Goal: Information Seeking & Learning: Check status

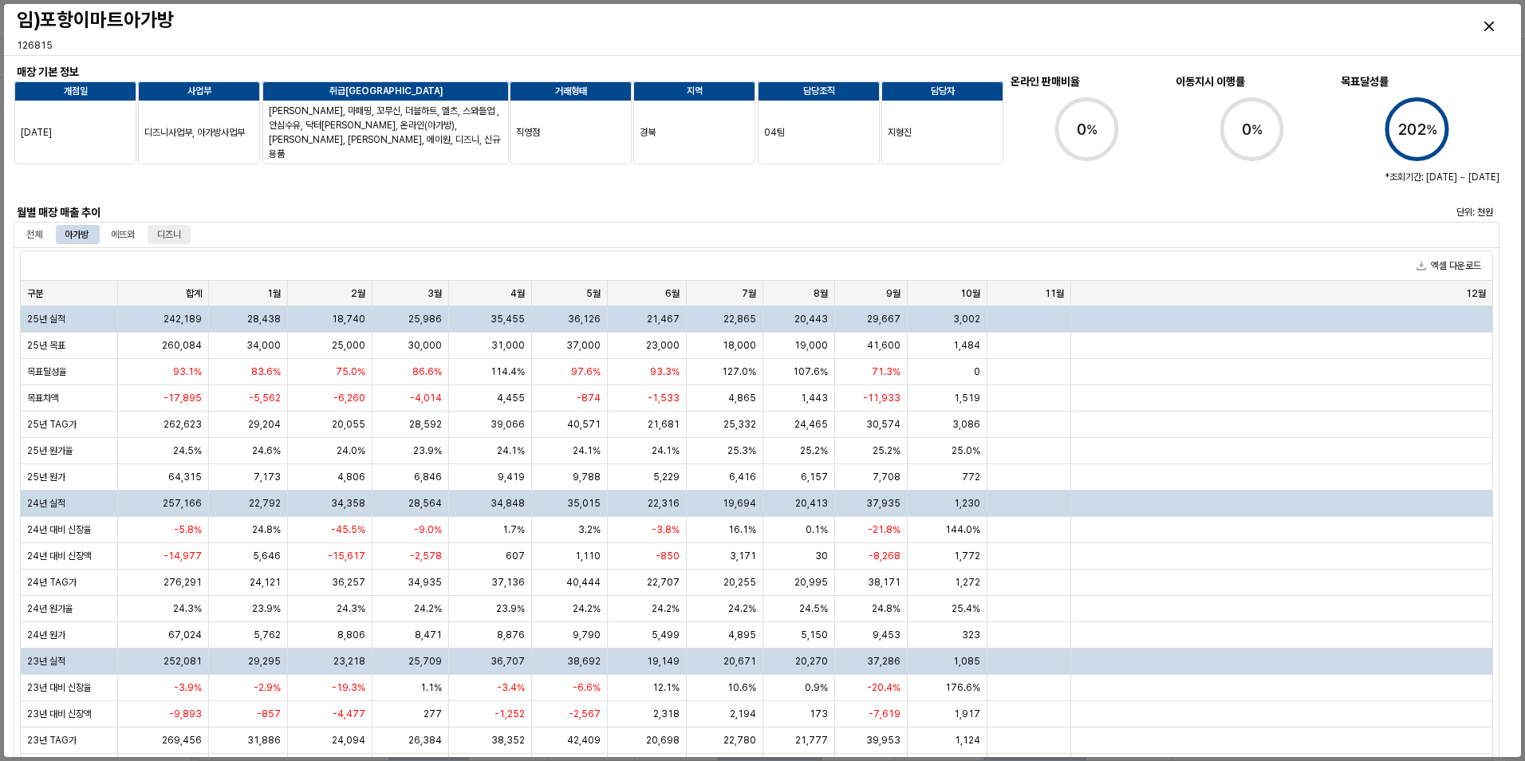
click at [180, 235] on div "디즈니" at bounding box center [169, 234] width 24 height 19
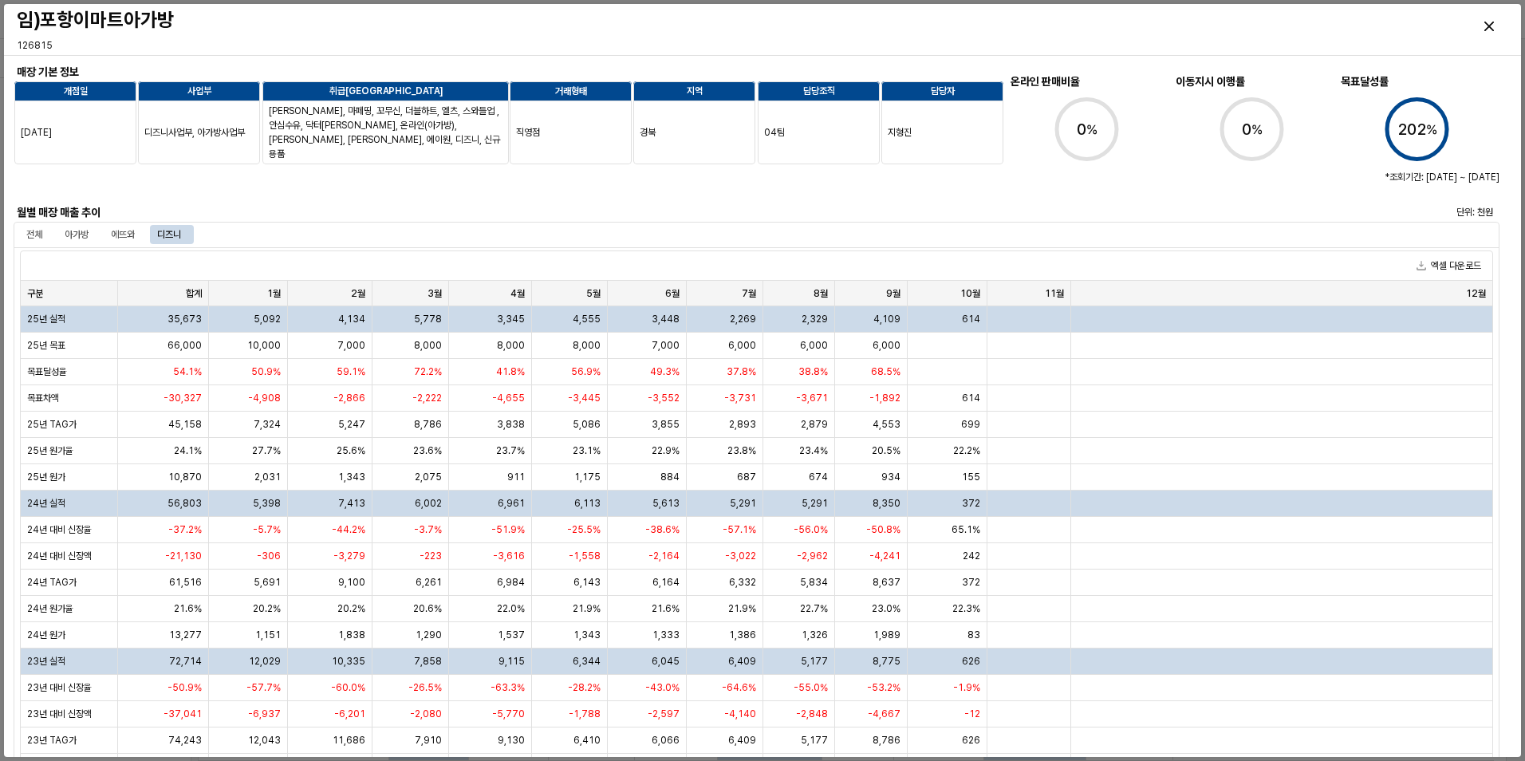
drag, startPoint x: 86, startPoint y: 239, endPoint x: 107, endPoint y: 244, distance: 21.3
click at [86, 239] on div "아가방" at bounding box center [77, 234] width 24 height 19
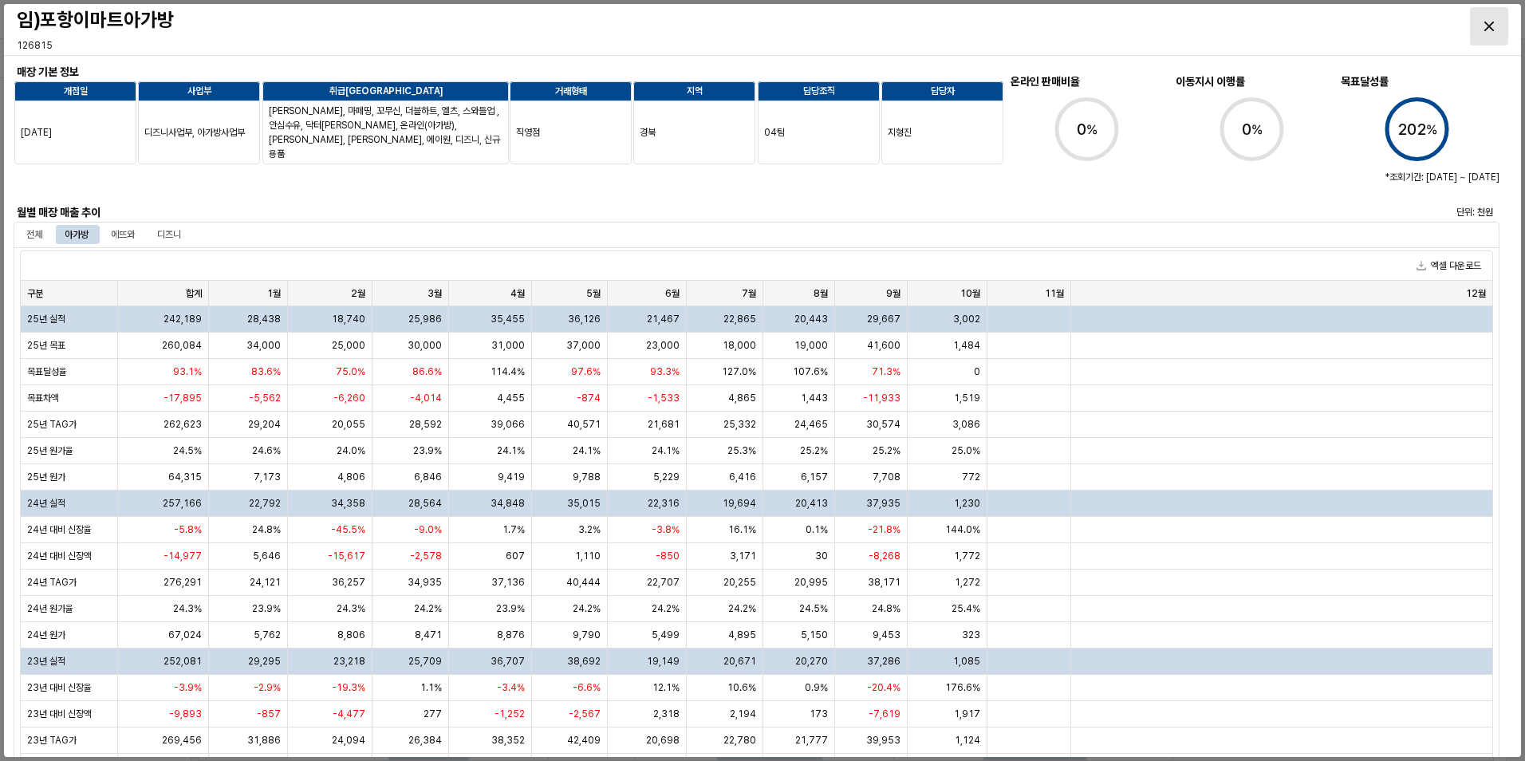
click at [1490, 32] on div "Close" at bounding box center [1488, 26] width 37 height 37
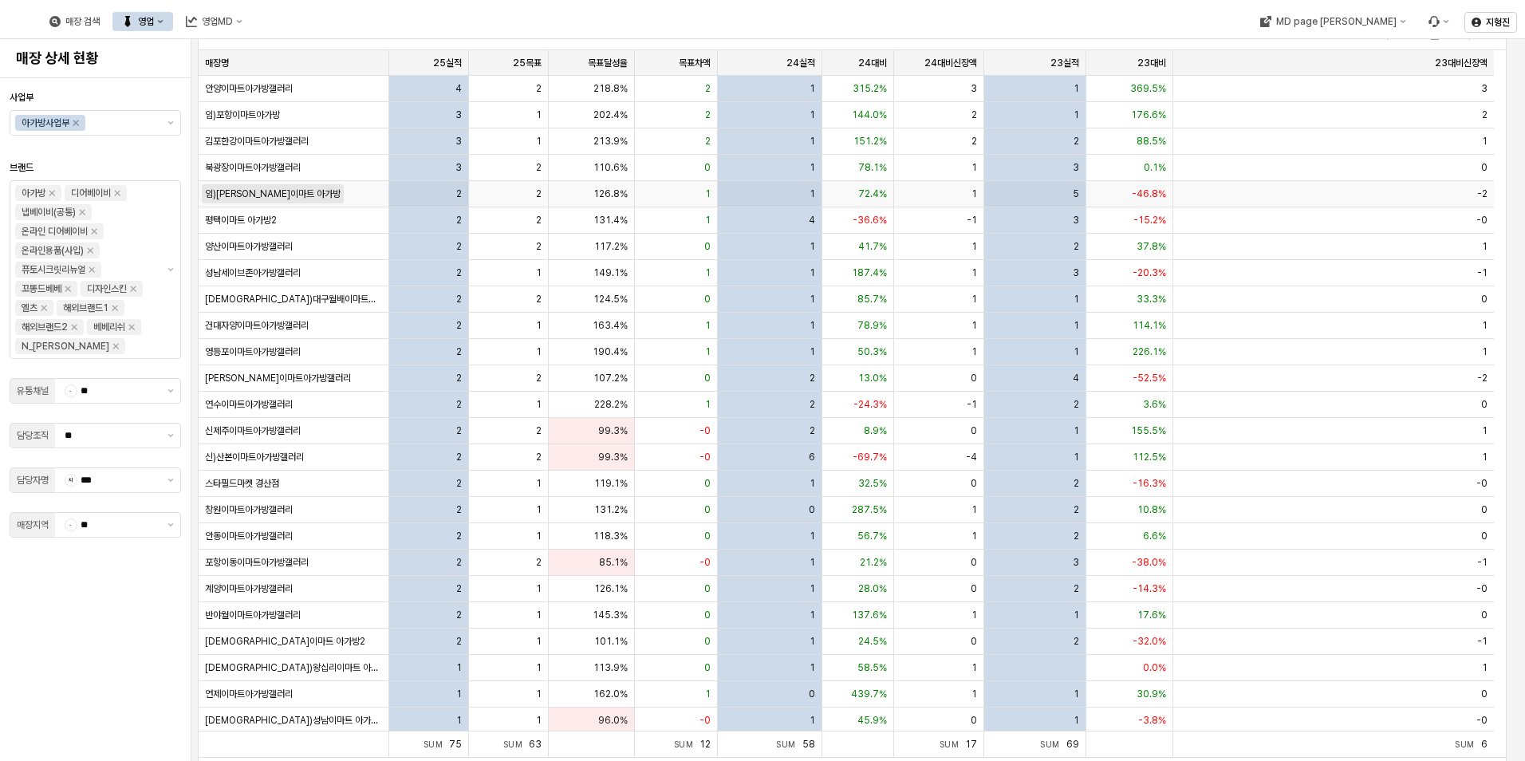
click at [266, 193] on span "임)[PERSON_NAME]이마트 아가방" at bounding box center [273, 193] width 136 height 13
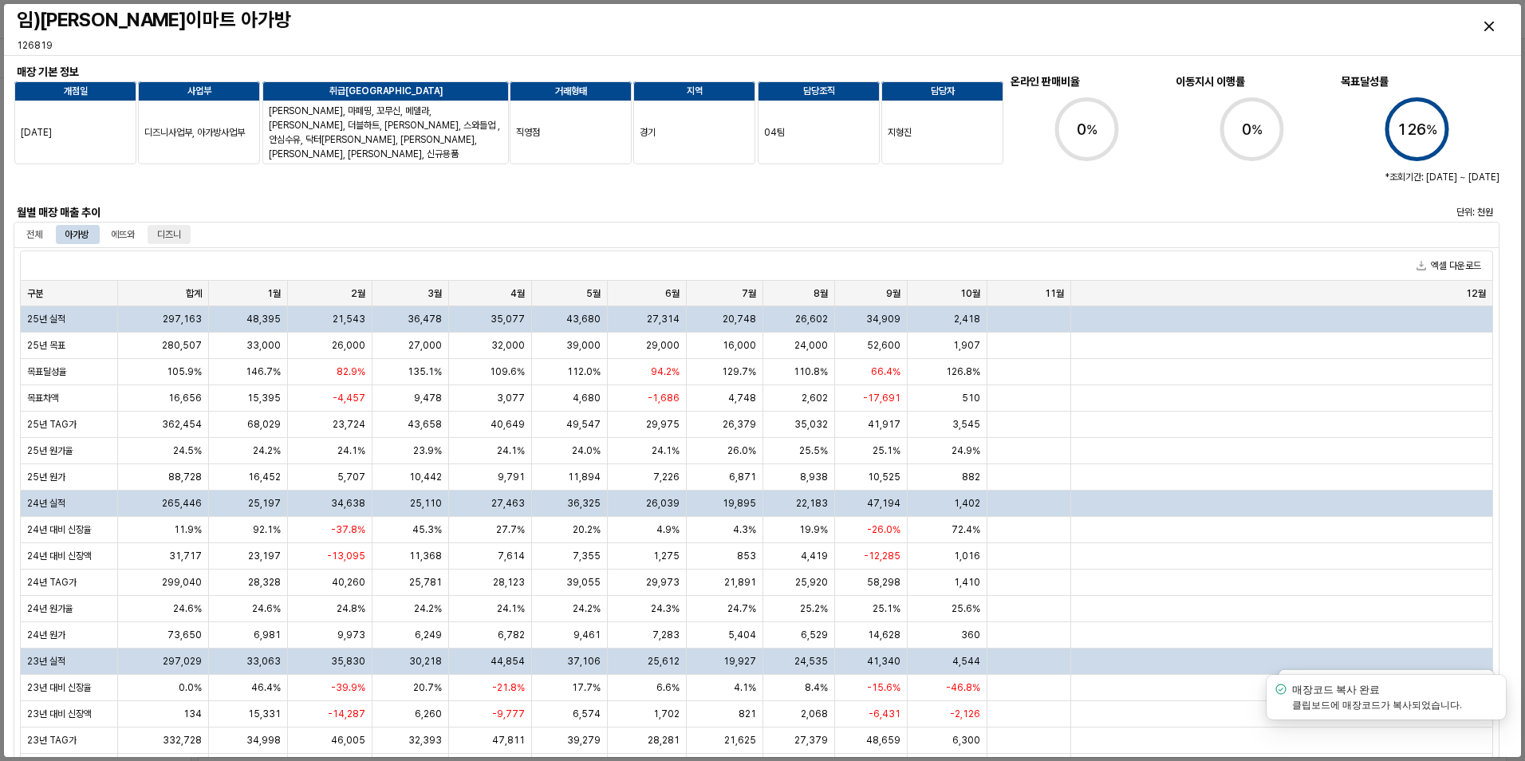
click at [181, 239] on div "디즈니" at bounding box center [169, 234] width 24 height 19
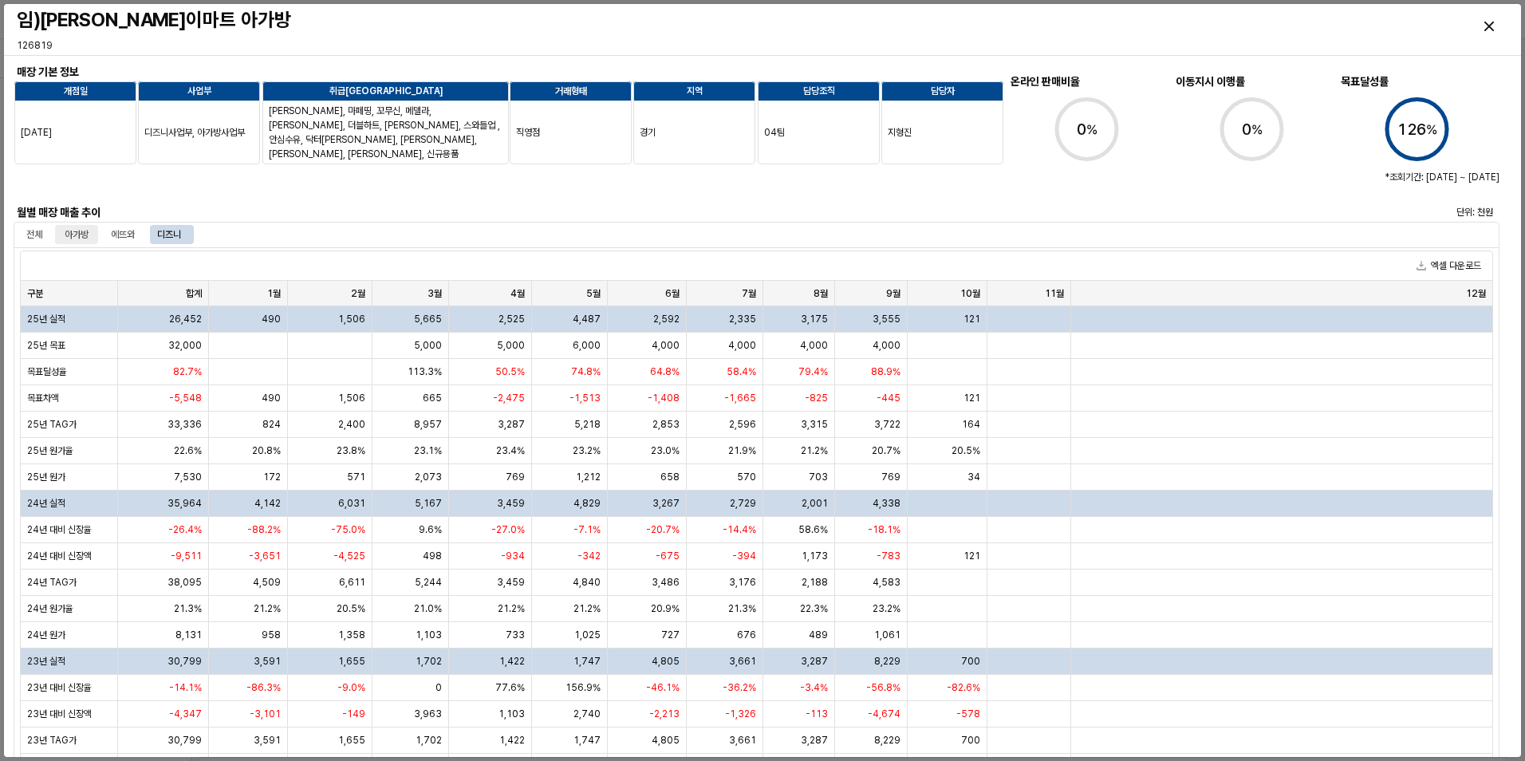
click at [63, 234] on div "아가방" at bounding box center [76, 234] width 43 height 19
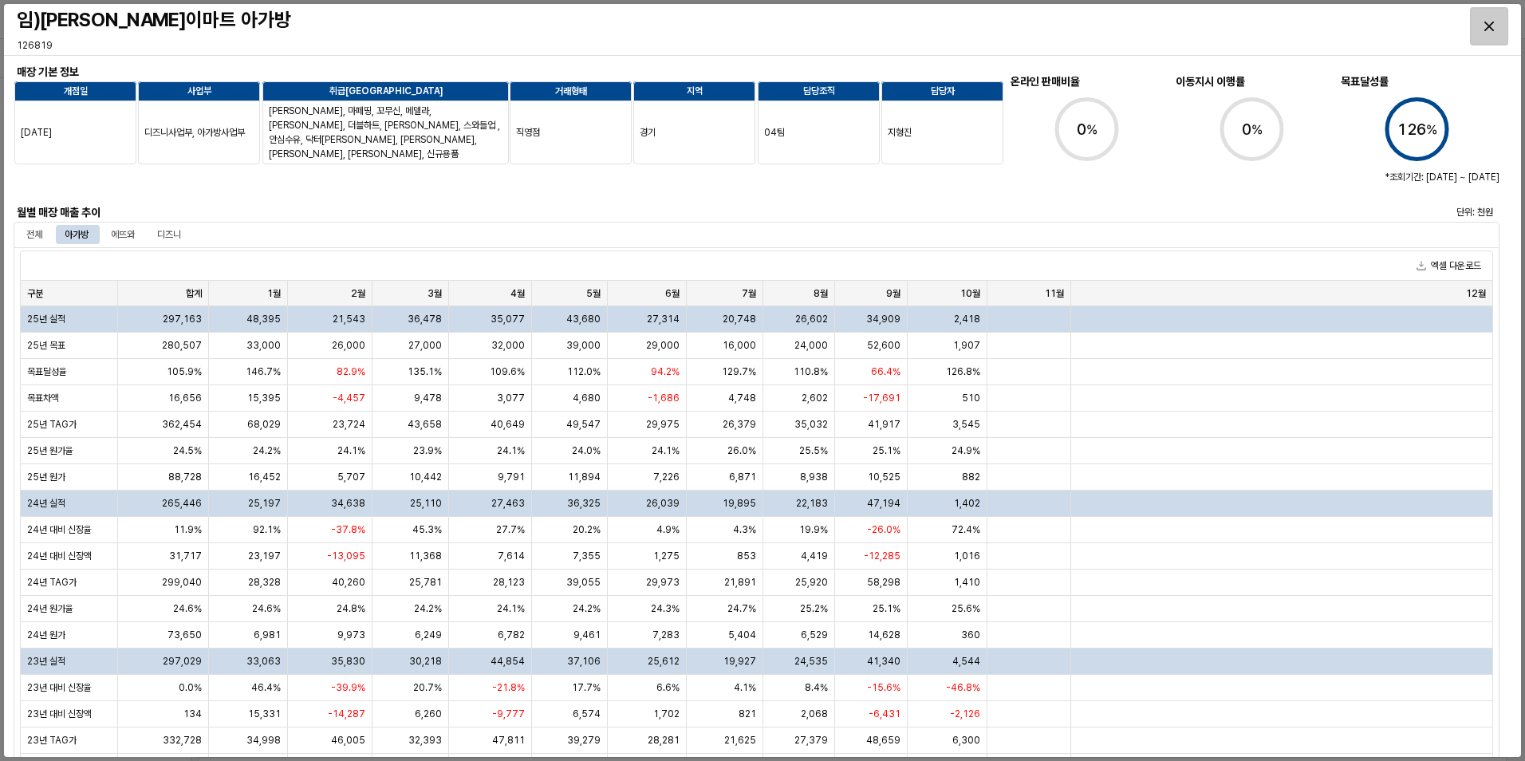
click at [1497, 28] on div "Close" at bounding box center [1488, 26] width 37 height 37
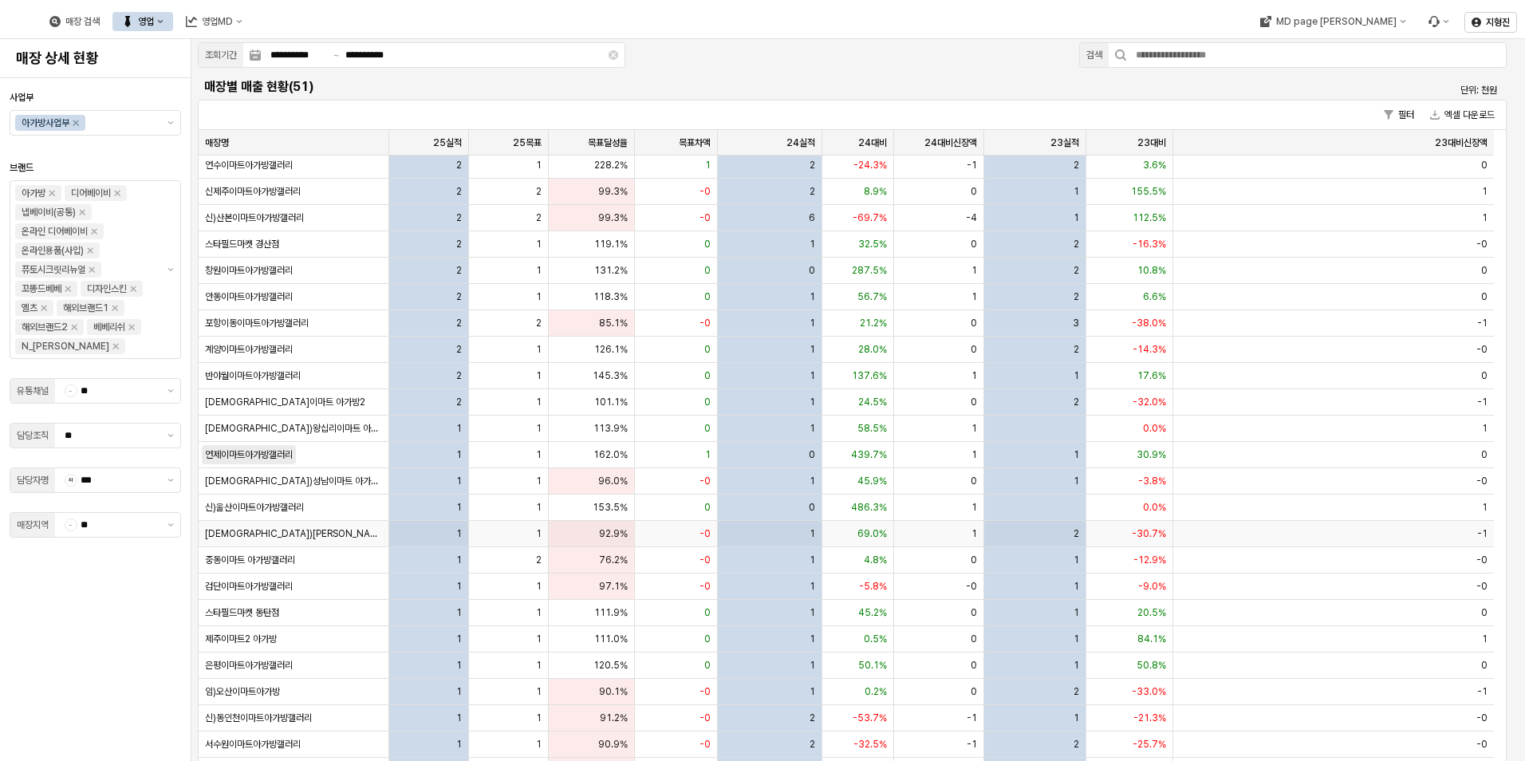
scroll to position [399, 0]
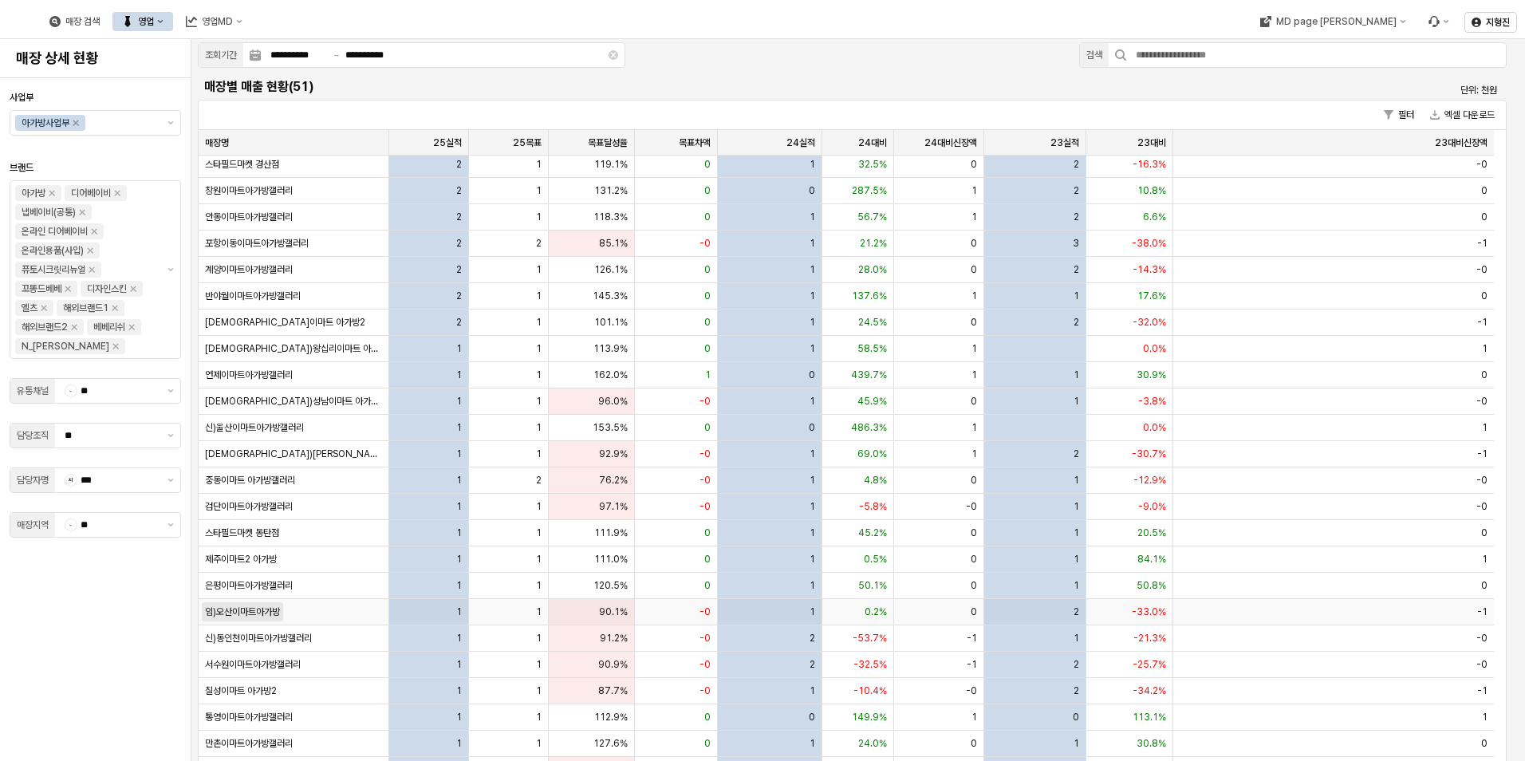
click at [280, 609] on span "임)오산이마트아가방" at bounding box center [242, 611] width 75 height 13
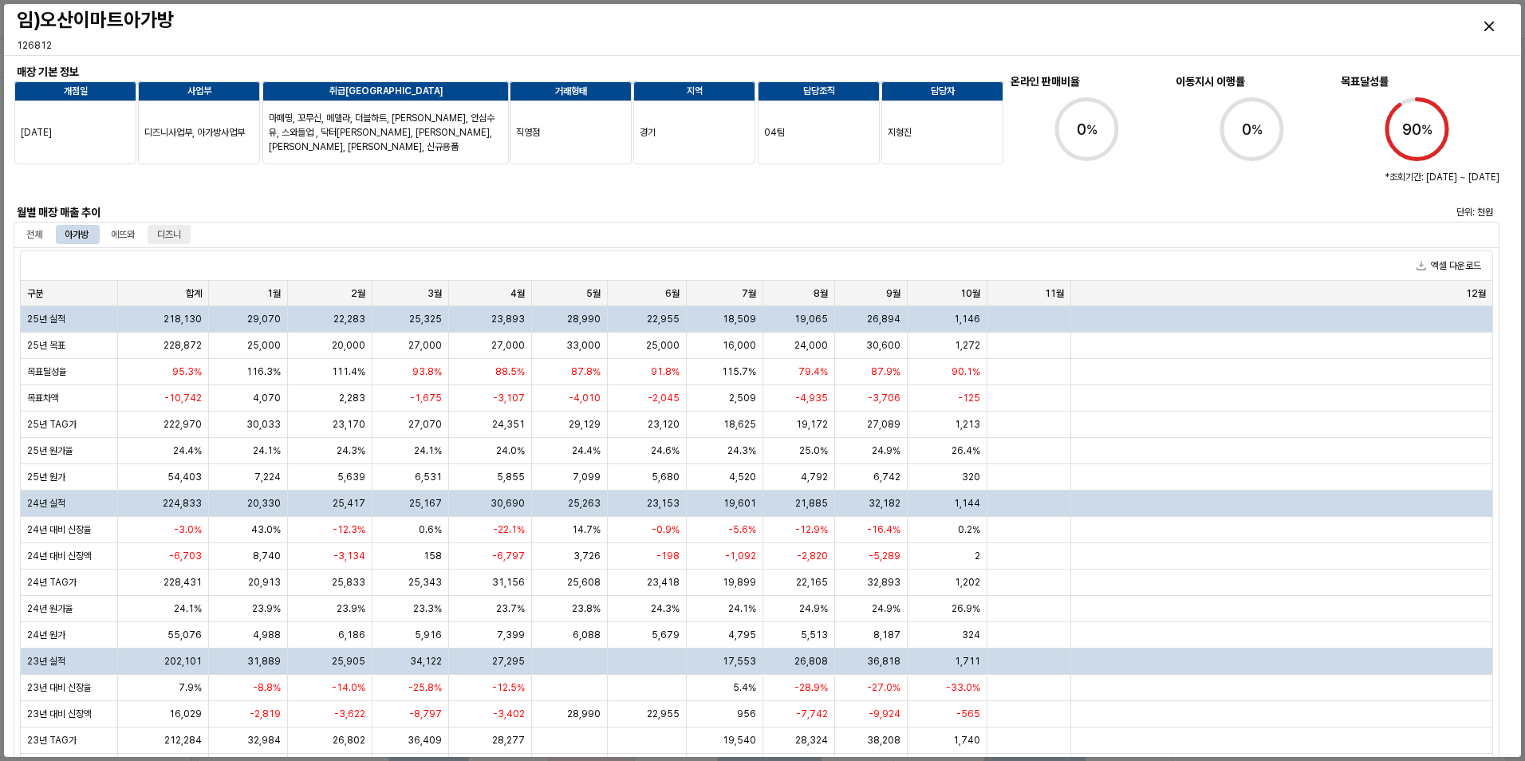
click at [159, 233] on div "디즈니" at bounding box center [169, 234] width 43 height 19
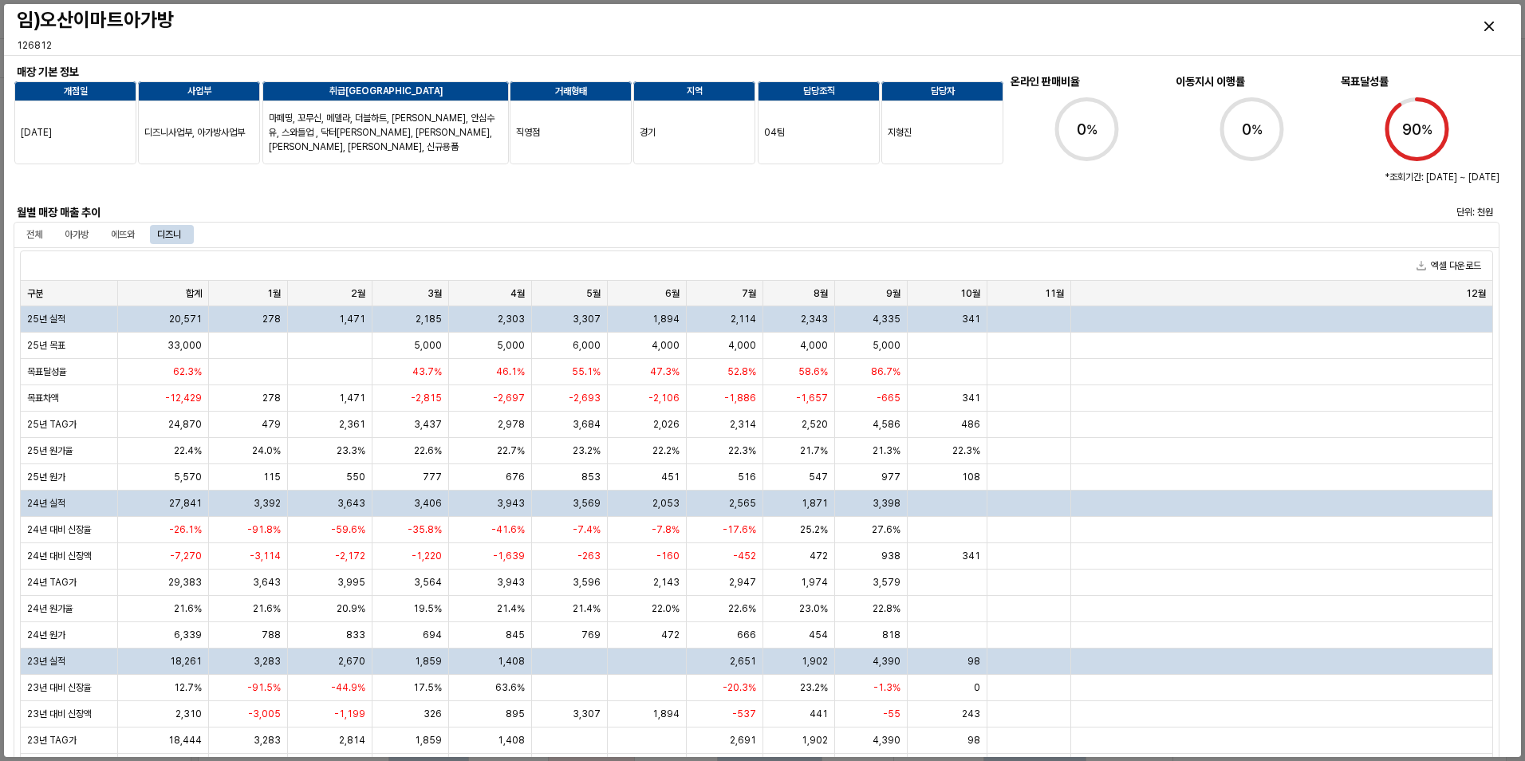
click at [1029, 42] on div "임)오산이마트아가방 126812" at bounding box center [762, 29] width 1504 height 51
click at [90, 235] on div "아가방" at bounding box center [76, 234] width 43 height 19
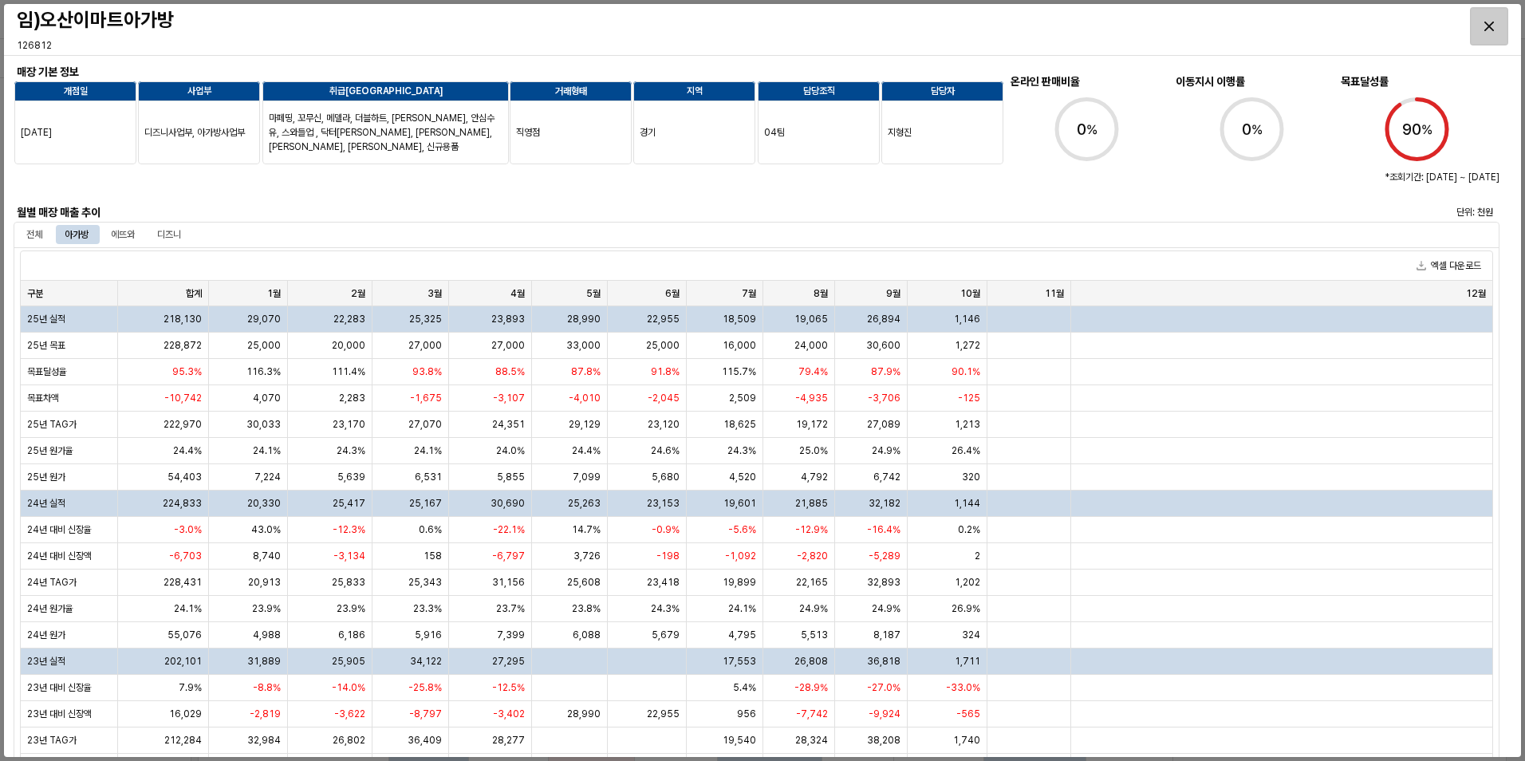
click at [1503, 33] on div "Close" at bounding box center [1488, 26] width 37 height 37
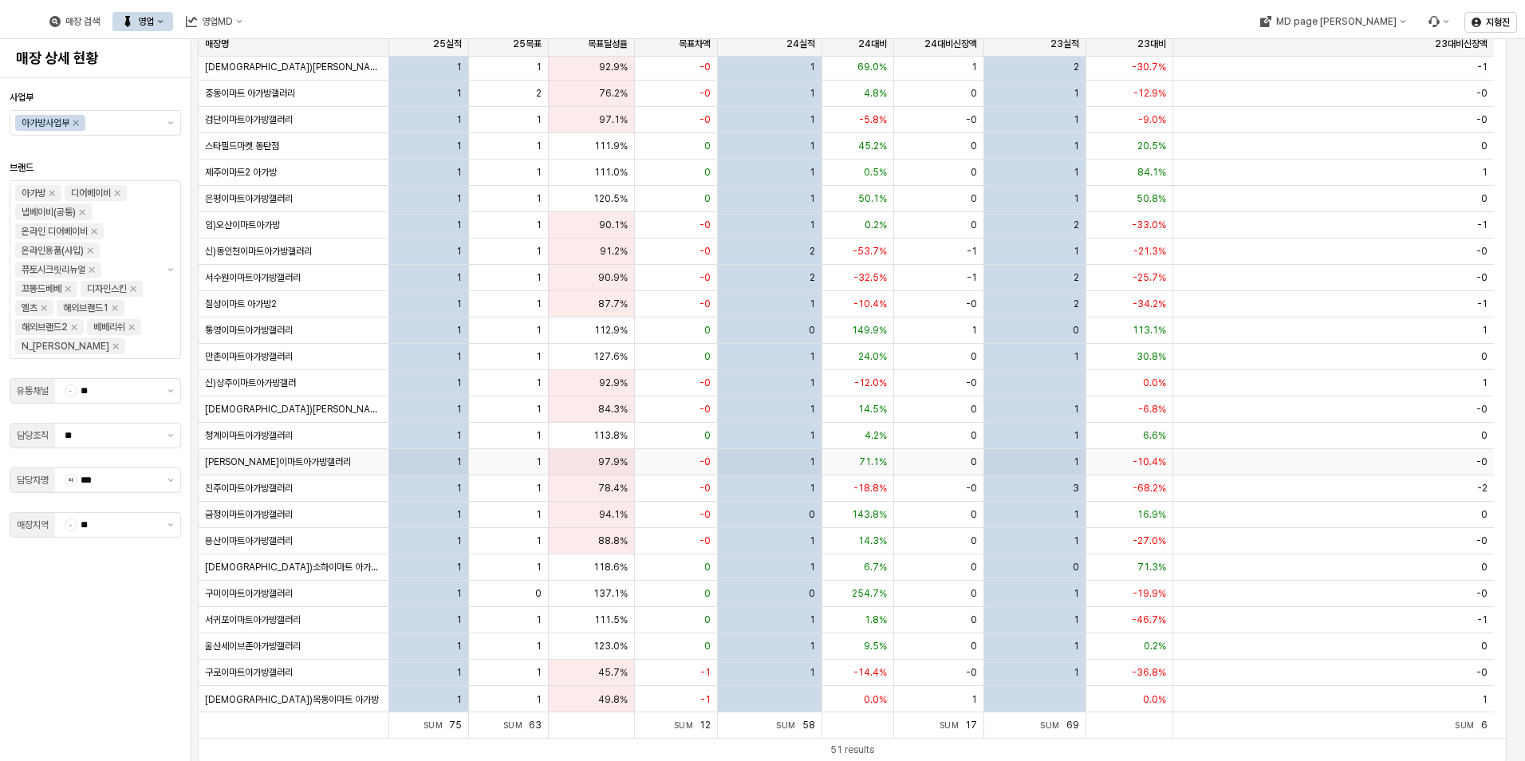
scroll to position [104, 0]
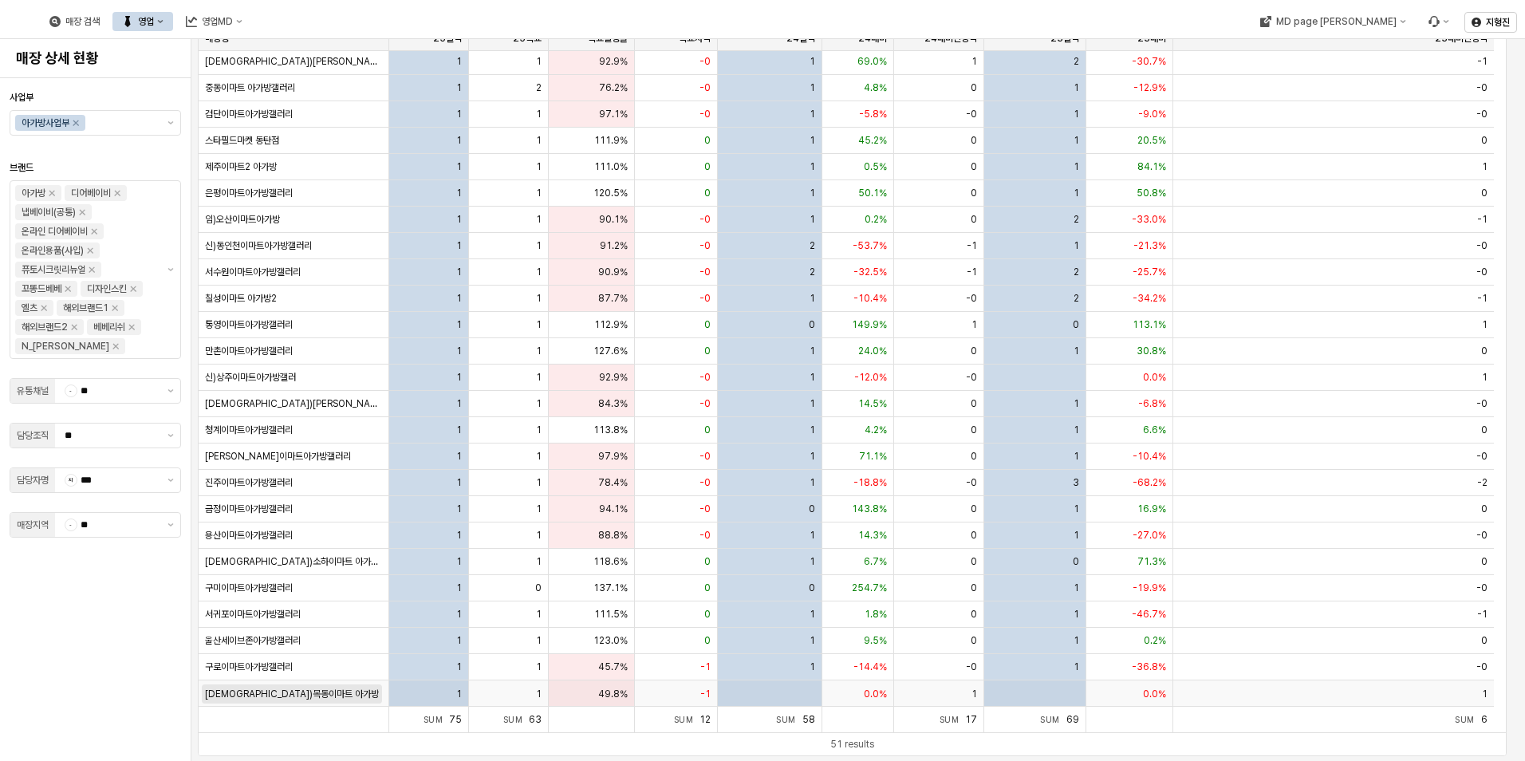
click at [260, 700] on div "[DEMOGRAPHIC_DATA])목동이마트 아가방" at bounding box center [292, 693] width 174 height 13
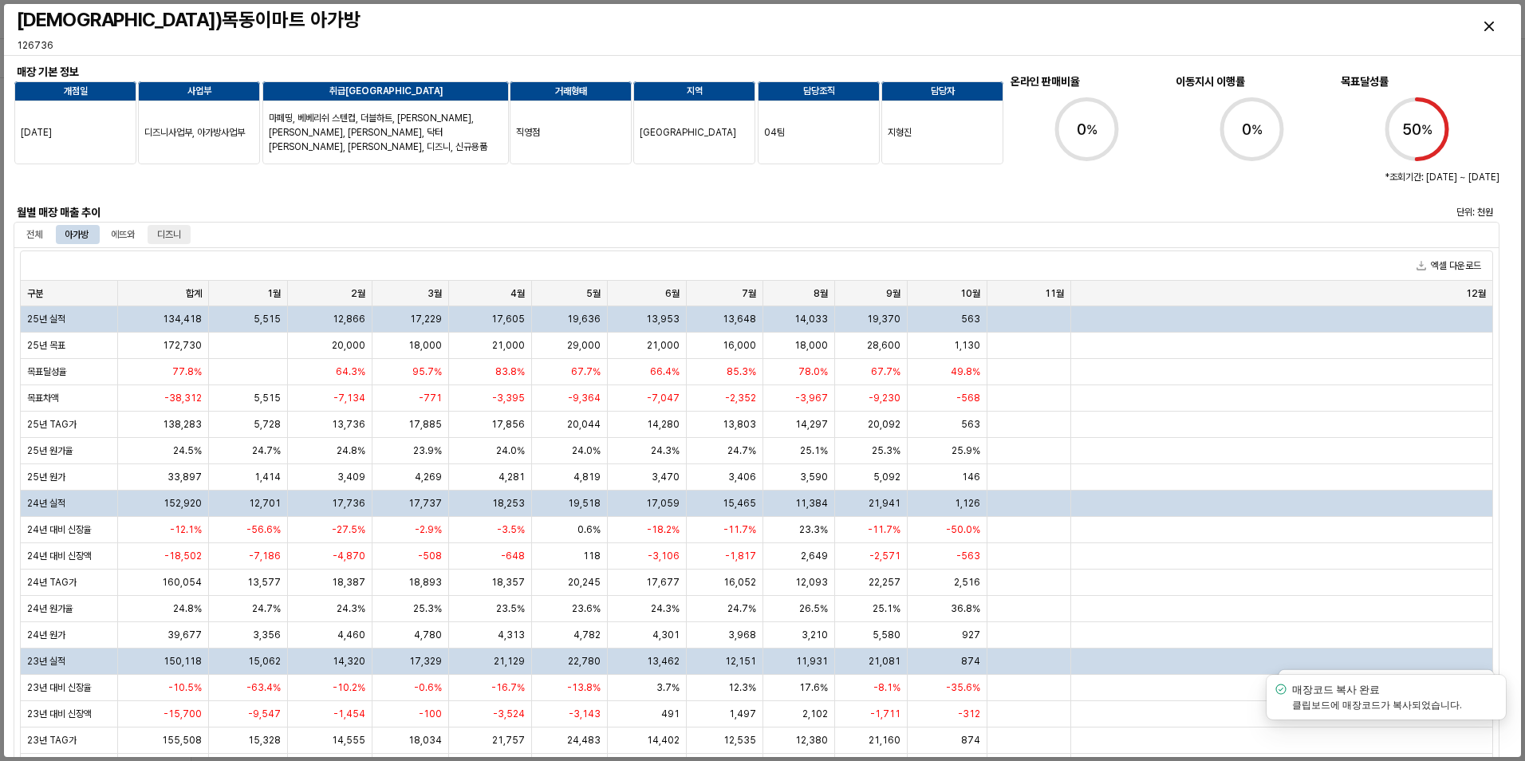
click at [175, 234] on div "디즈니" at bounding box center [169, 234] width 24 height 19
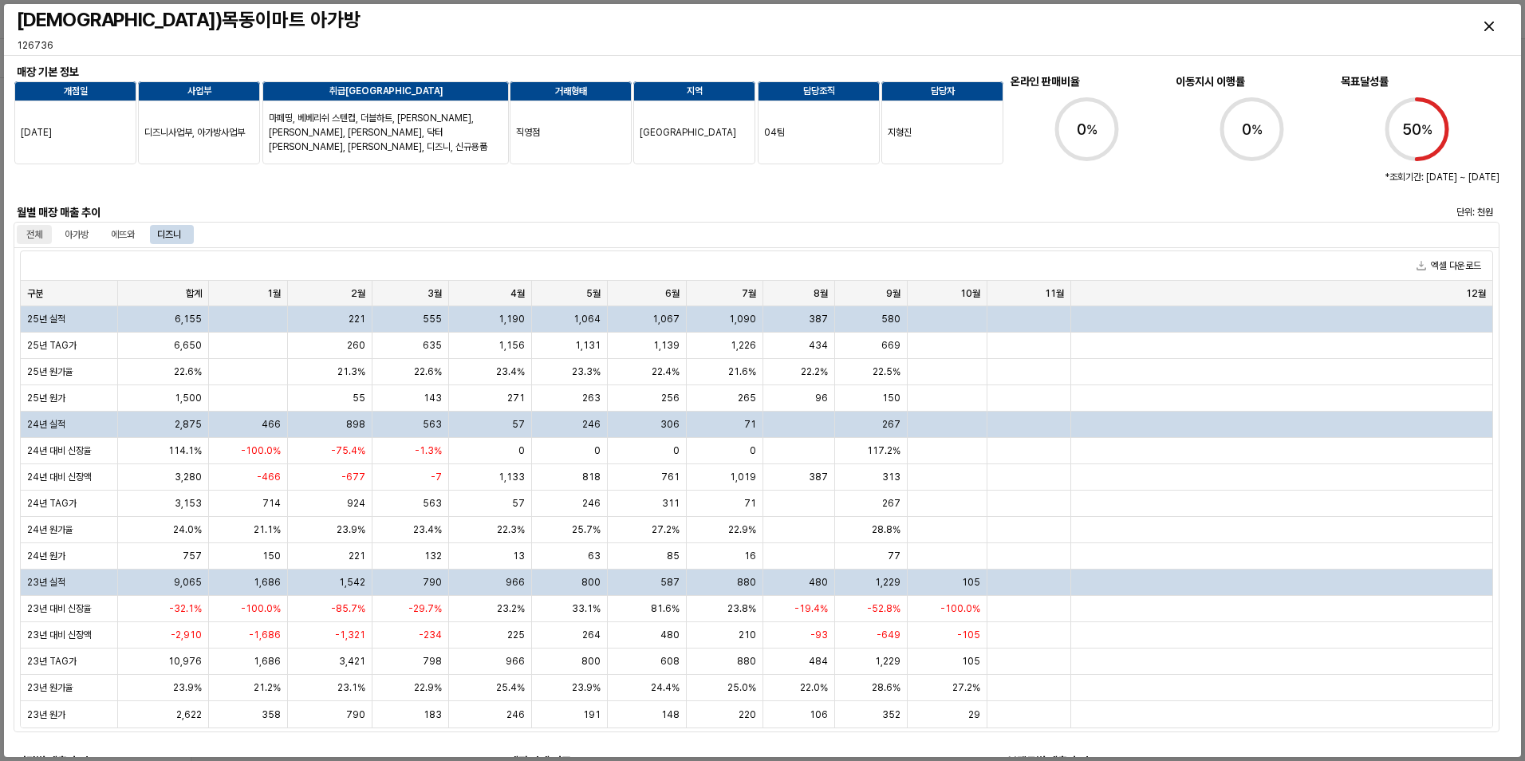
click at [32, 238] on div "전체" at bounding box center [34, 234] width 16 height 19
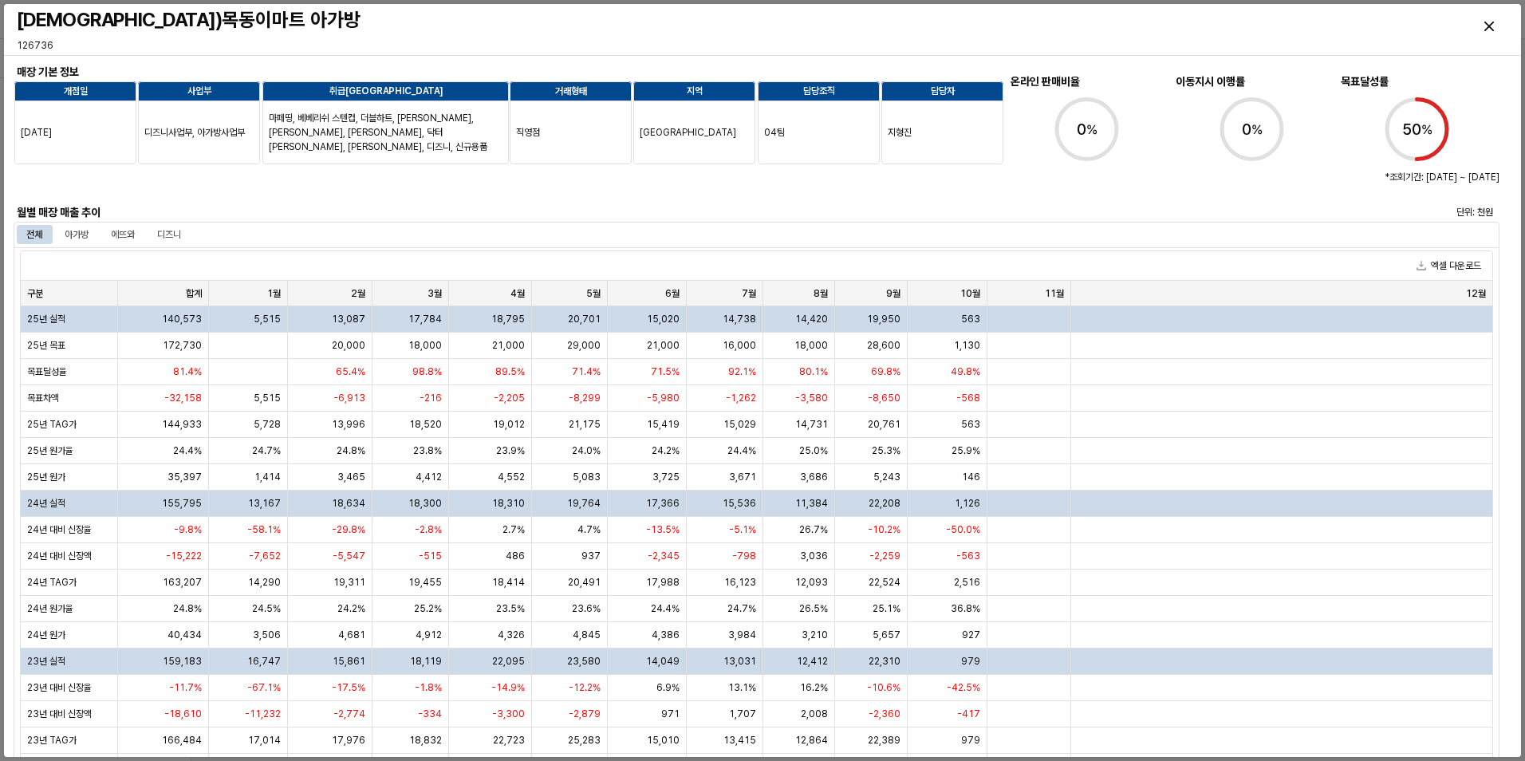
drag, startPoint x: 781, startPoint y: 207, endPoint x: 853, endPoint y: 207, distance: 72.6
click at [1494, 30] on div "Close" at bounding box center [1488, 26] width 37 height 37
